Goal: Task Accomplishment & Management: Manage account settings

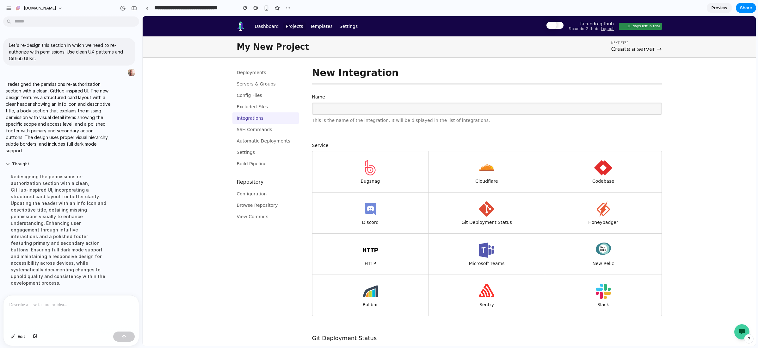
scroll to position [213, 0]
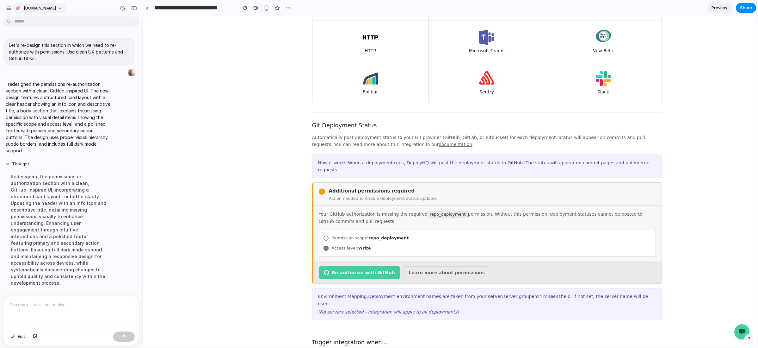
click at [51, 7] on button "Saas.Group" at bounding box center [38, 8] width 53 height 10
drag, startPoint x: 257, startPoint y: 262, endPoint x: 222, endPoint y: 203, distance: 69.3
click at [257, 263] on div "Settings Invite members Change theme Sign out" at bounding box center [379, 174] width 758 height 348
click at [9, 7] on div "button" at bounding box center [9, 8] width 6 height 6
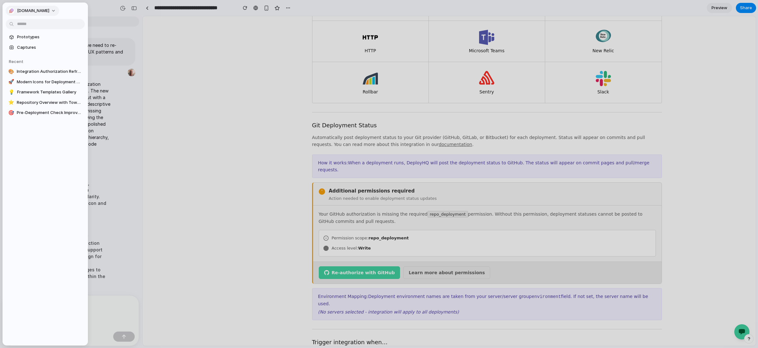
click at [12, 8] on div "button" at bounding box center [11, 11] width 6 height 6
click at [159, 119] on div "Settings Invite members Change theme Sign out" at bounding box center [379, 174] width 758 height 348
click at [170, 116] on div at bounding box center [379, 174] width 758 height 348
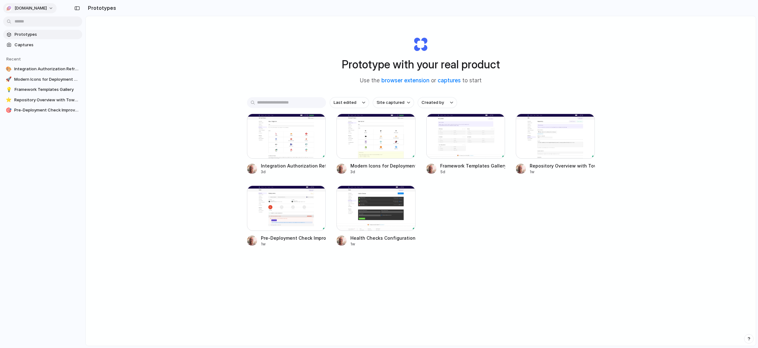
click at [36, 7] on span "Saas.Group" at bounding box center [31, 8] width 32 height 6
click at [32, 22] on li "Settings" at bounding box center [30, 22] width 52 height 10
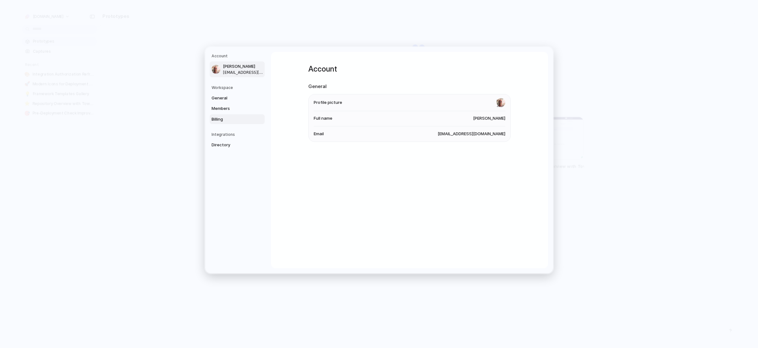
click at [231, 118] on span "Billing" at bounding box center [232, 119] width 40 height 6
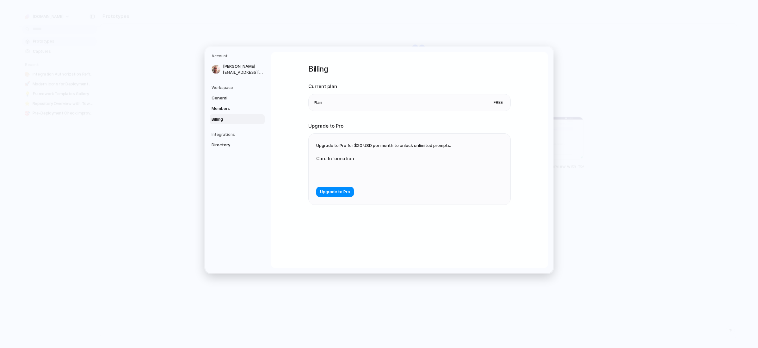
click at [323, 104] on li "Plan Free" at bounding box center [410, 102] width 192 height 16
click at [238, 146] on span "Directory" at bounding box center [232, 145] width 40 height 6
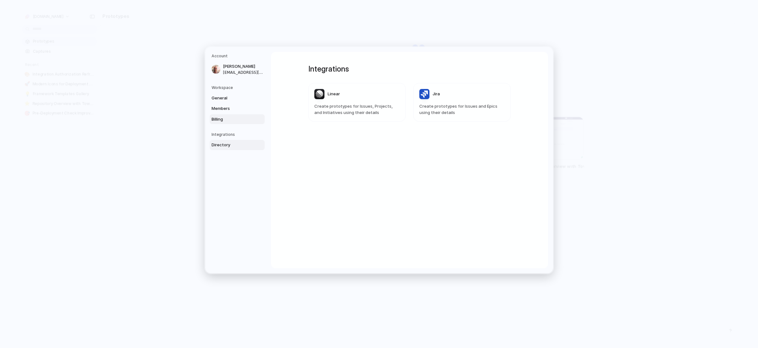
click at [240, 122] on span "Billing" at bounding box center [232, 119] width 40 height 6
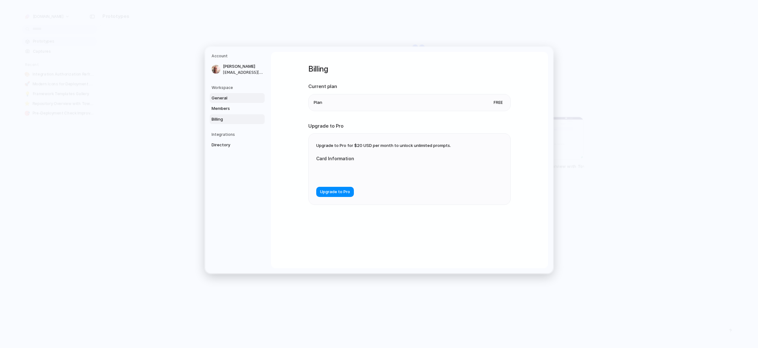
click at [241, 99] on span "General" at bounding box center [232, 98] width 40 height 6
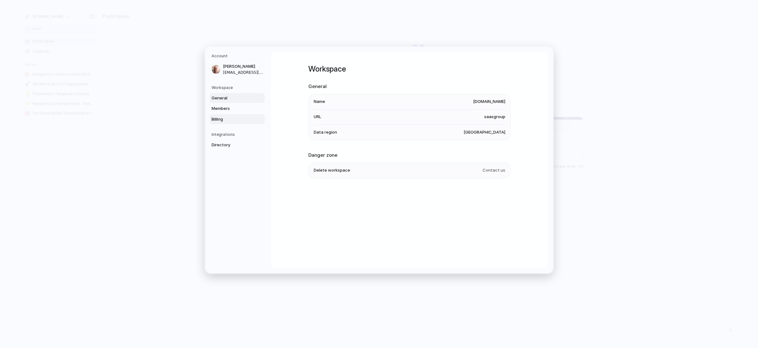
click at [242, 117] on span "Billing" at bounding box center [232, 119] width 40 height 6
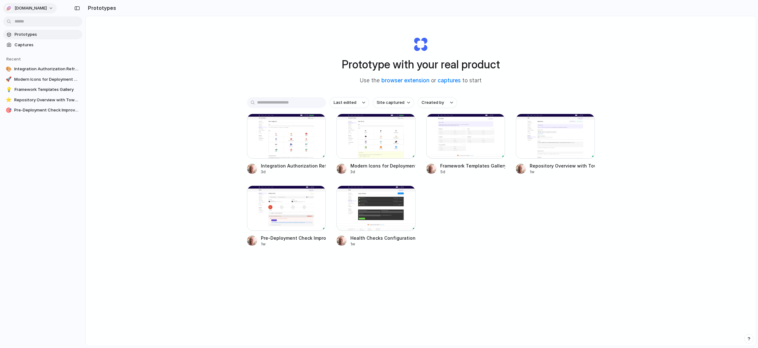
click at [42, 11] on button "Saas.Group" at bounding box center [29, 8] width 53 height 10
click at [40, 24] on li "Settings" at bounding box center [30, 22] width 52 height 10
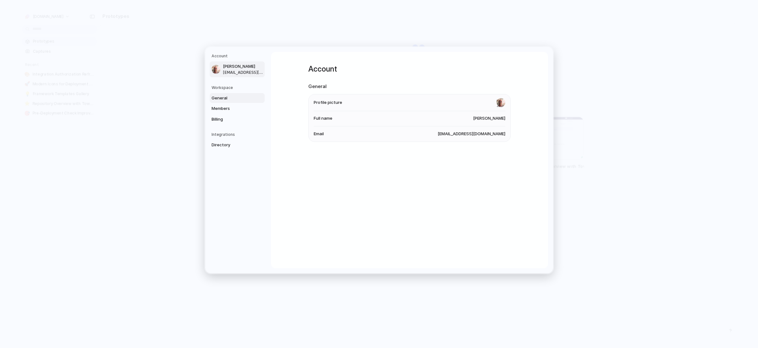
click at [237, 98] on span "General" at bounding box center [232, 98] width 40 height 6
click at [242, 104] on link "Members" at bounding box center [237, 108] width 55 height 10
click at [235, 122] on link "Billing" at bounding box center [237, 119] width 55 height 10
